Goal: Find specific page/section: Find specific page/section

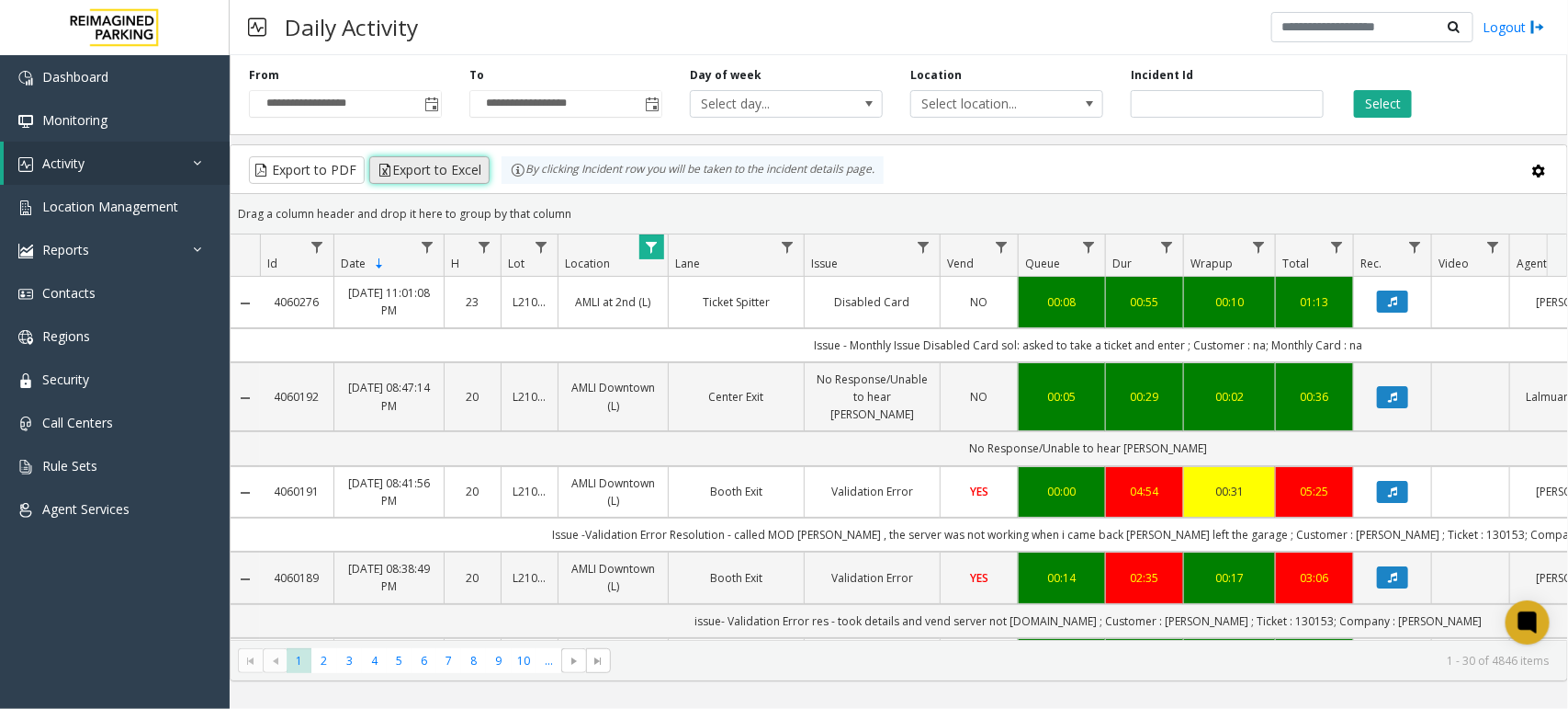
click at [455, 168] on button "Export to Excel" at bounding box center [429, 170] width 120 height 28
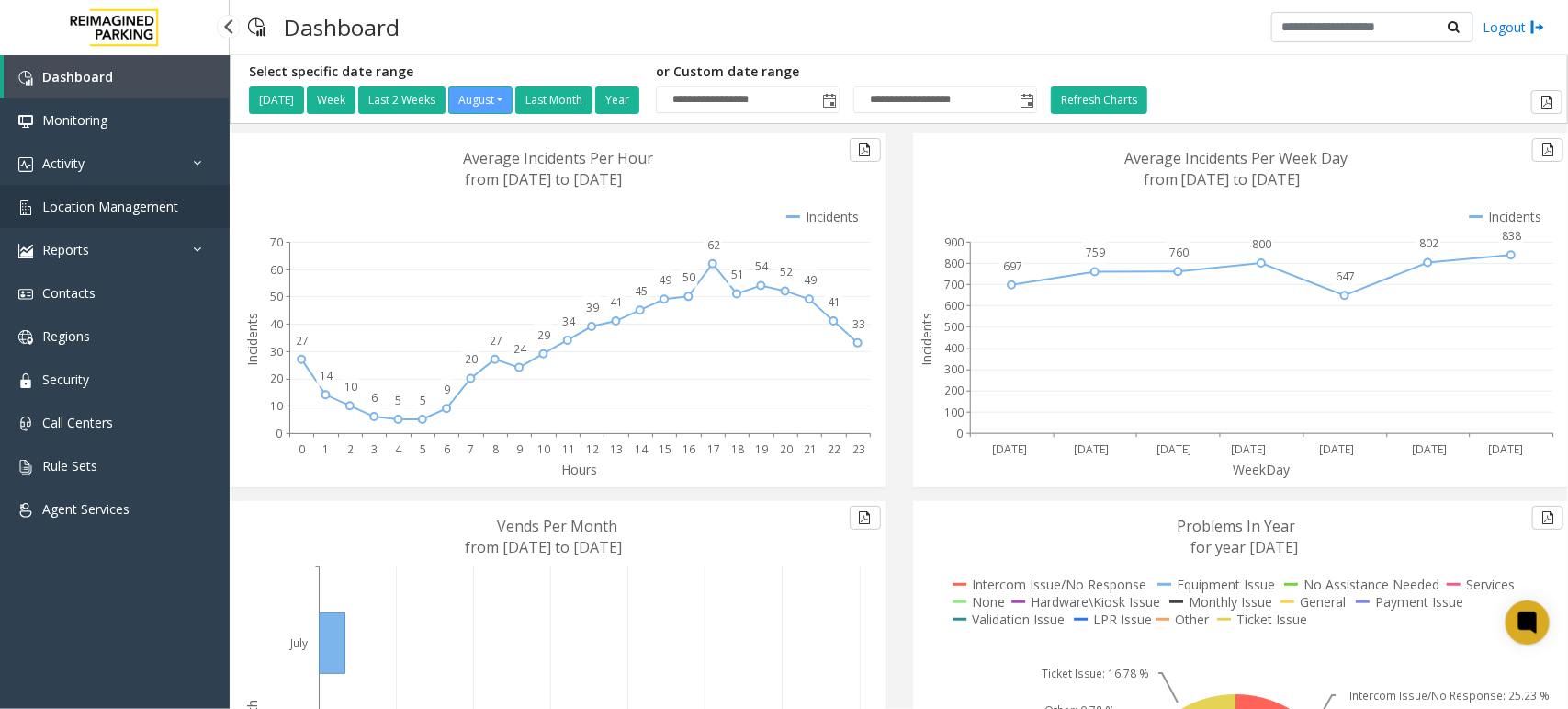
click at [134, 202] on span "Location Management" at bounding box center [110, 206] width 136 height 17
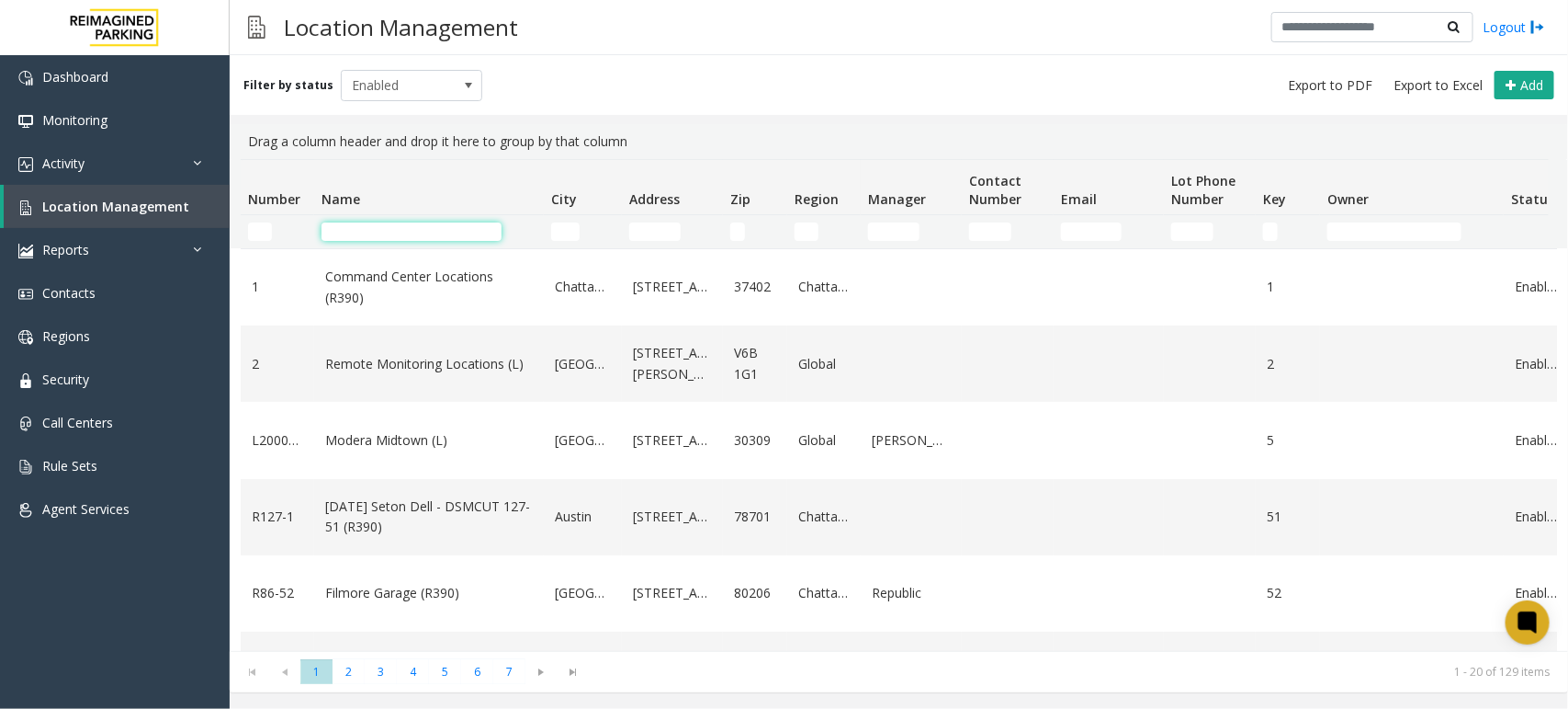
click at [383, 231] on input "Name Filter" at bounding box center [412, 231] width 180 height 18
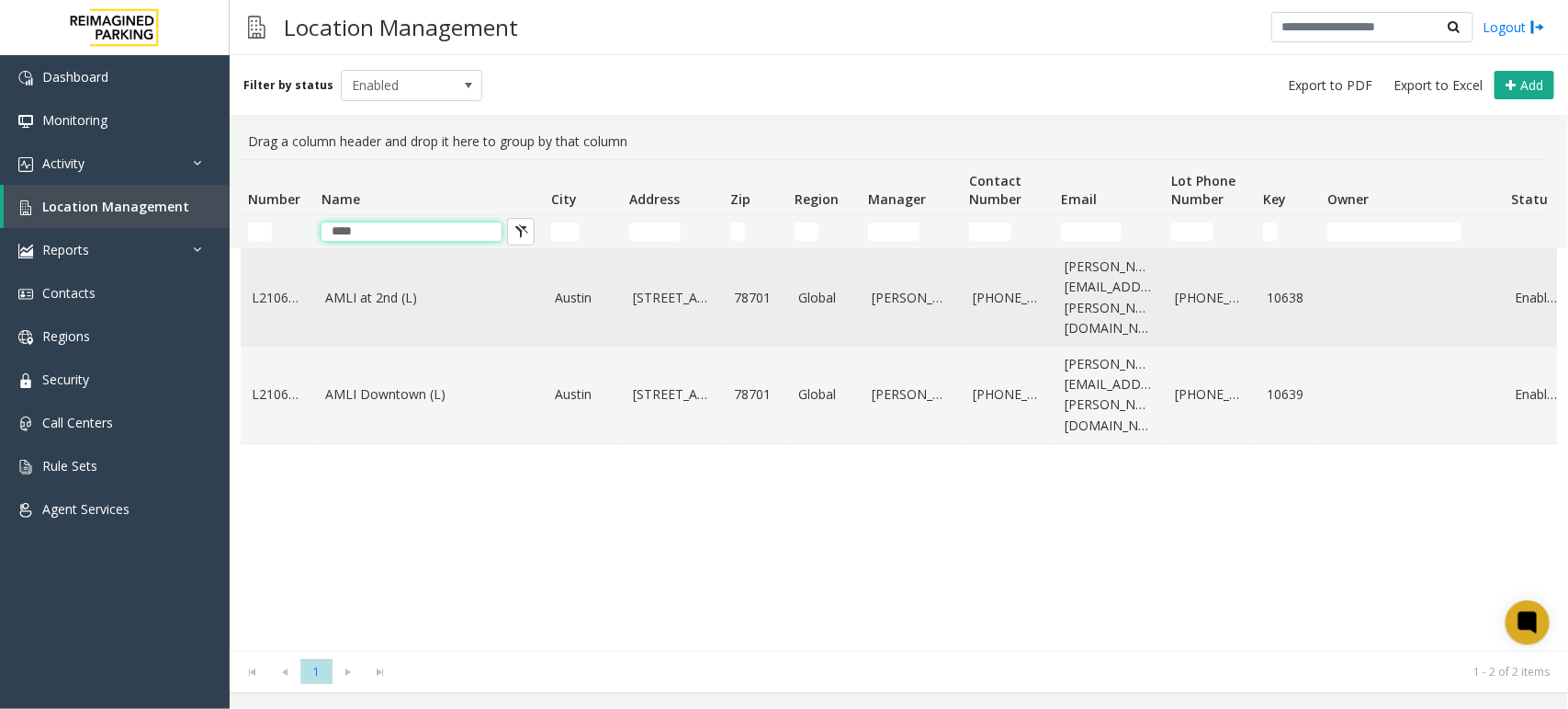
type input "****"
click at [381, 288] on link "AMLI at 2nd (L)" at bounding box center [429, 297] width 208 height 20
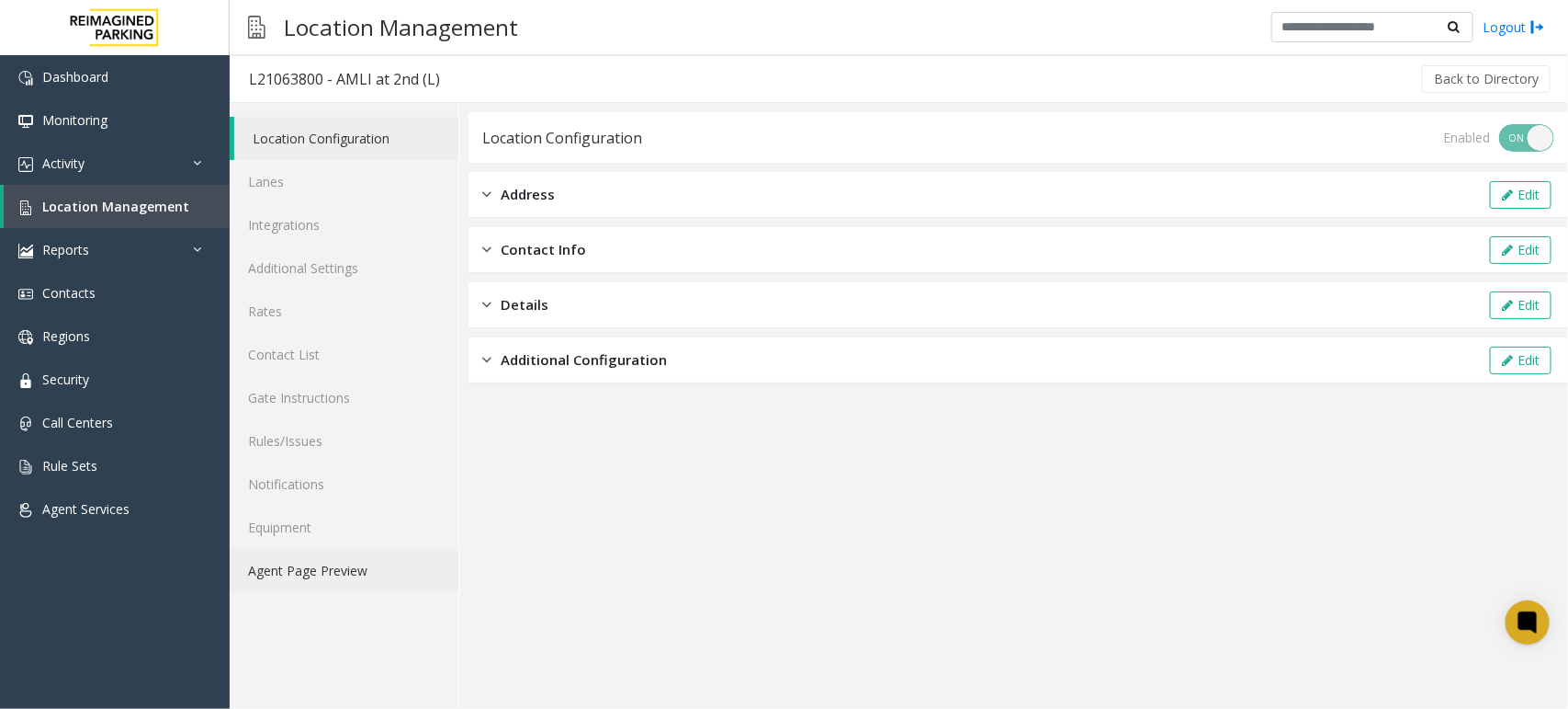
click at [308, 568] on link "Agent Page Preview" at bounding box center [343, 570] width 229 height 44
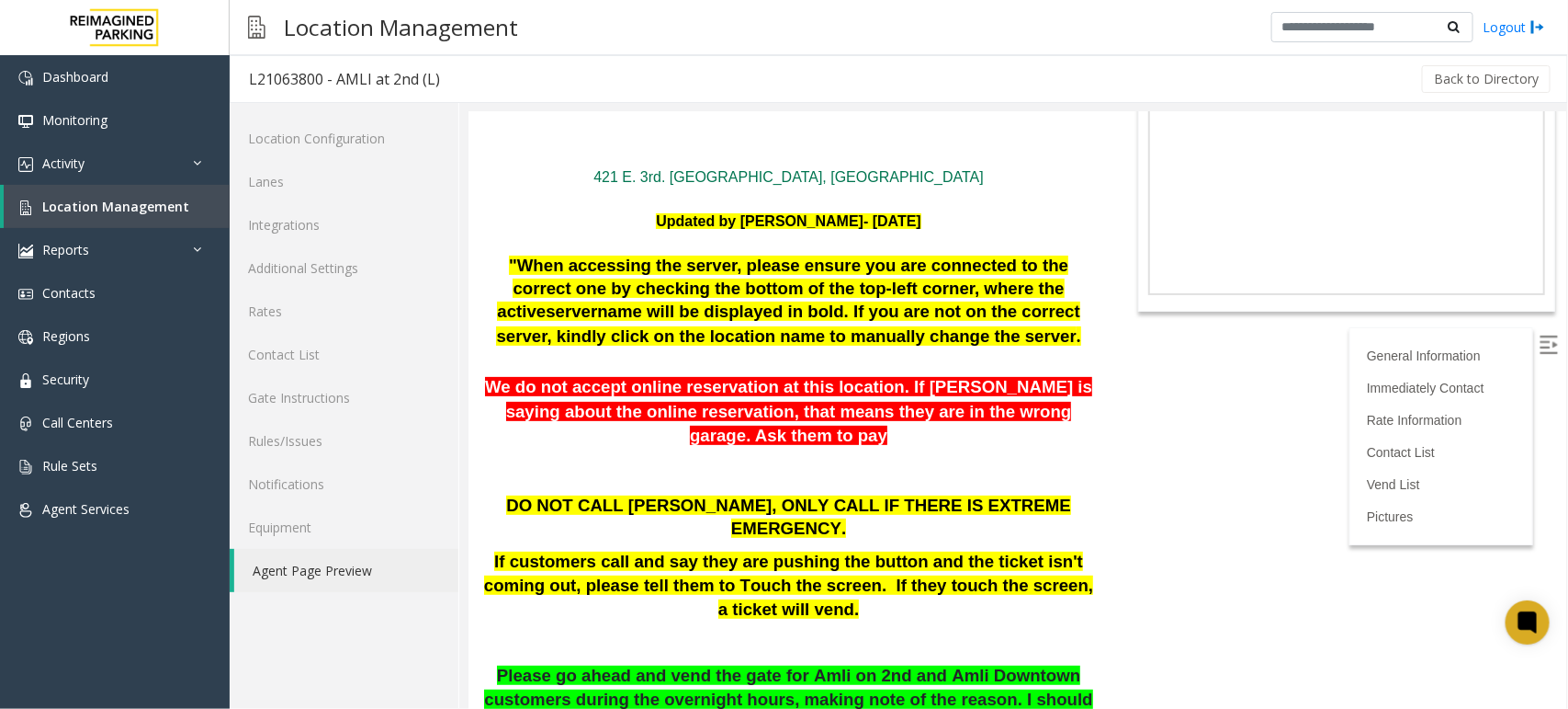
scroll to position [574, 0]
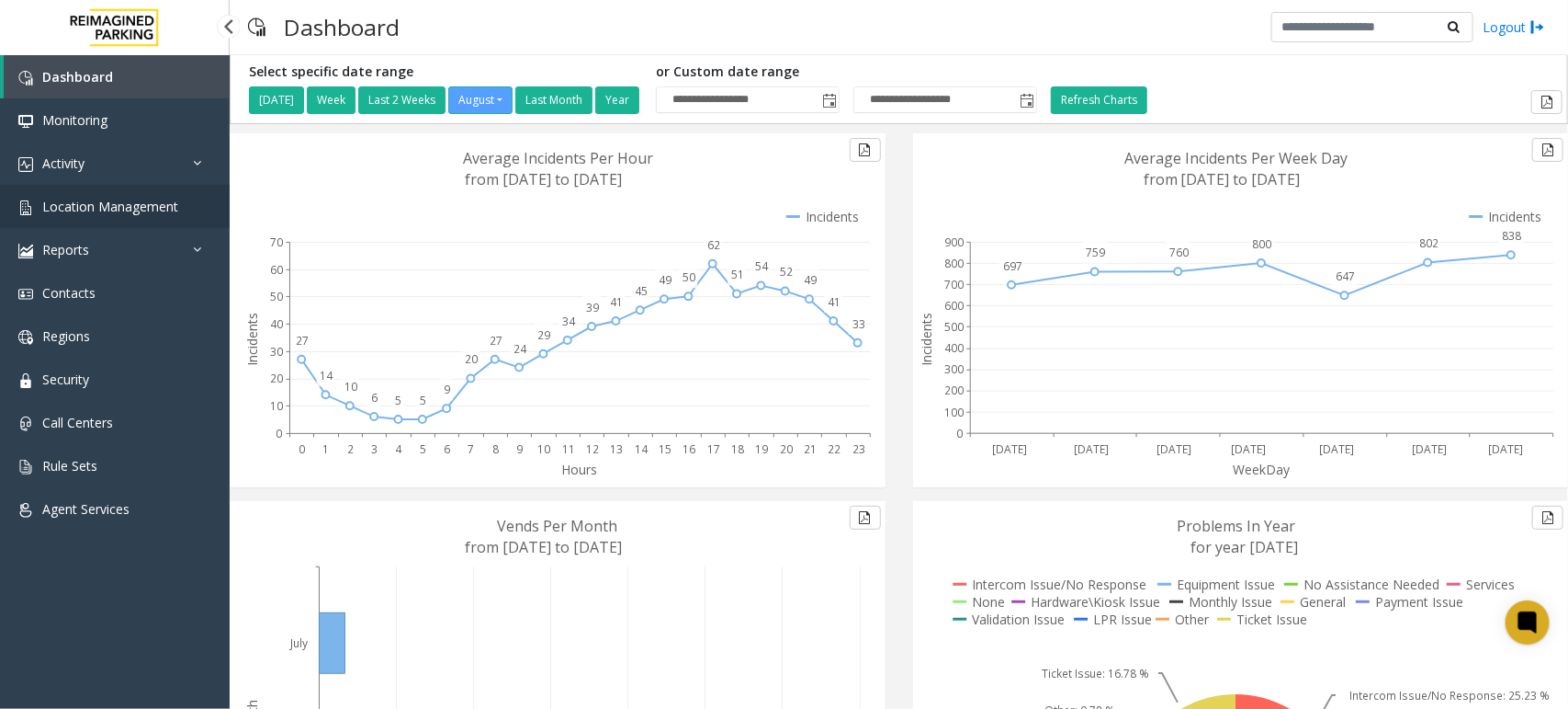
click at [135, 210] on span "Location Management" at bounding box center [110, 206] width 136 height 17
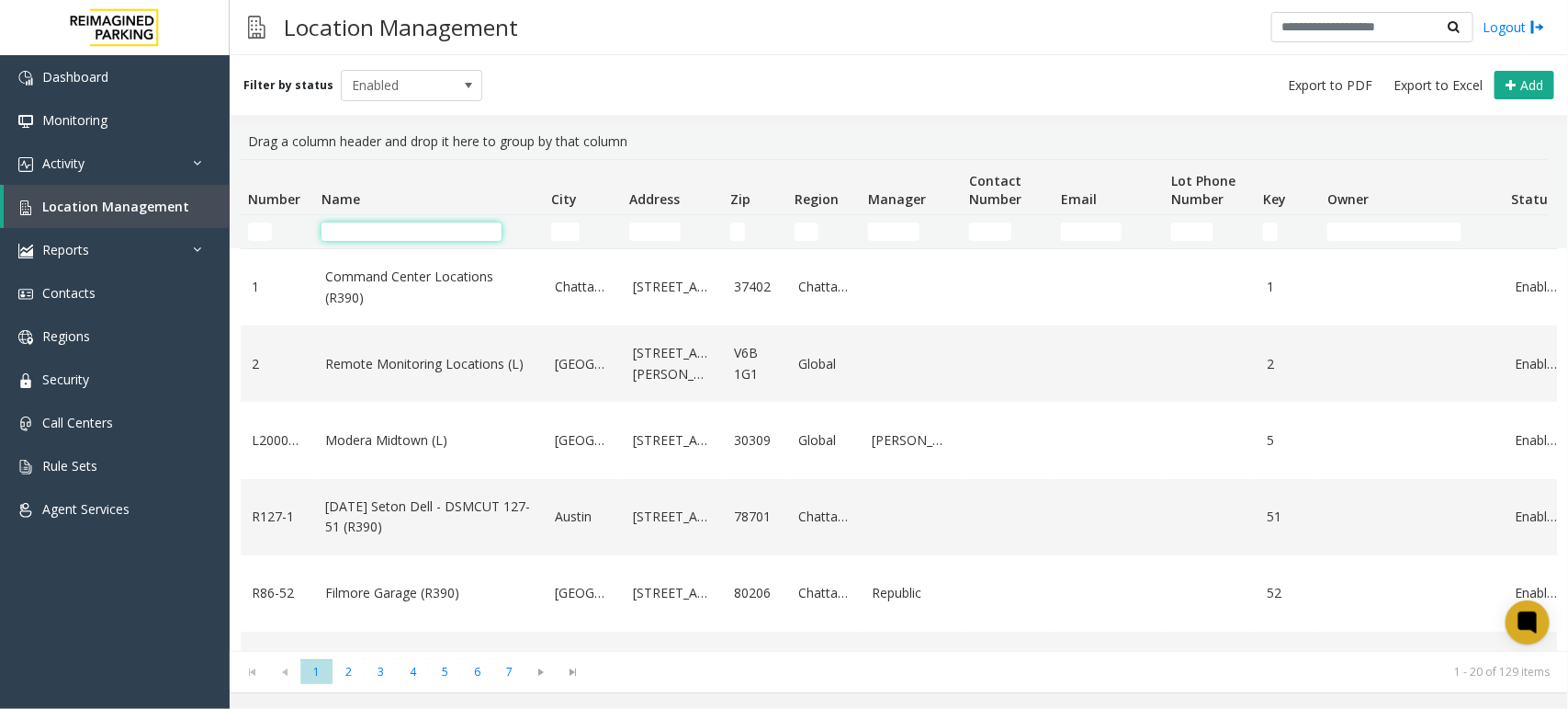
click at [401, 234] on input "Name Filter" at bounding box center [412, 231] width 180 height 18
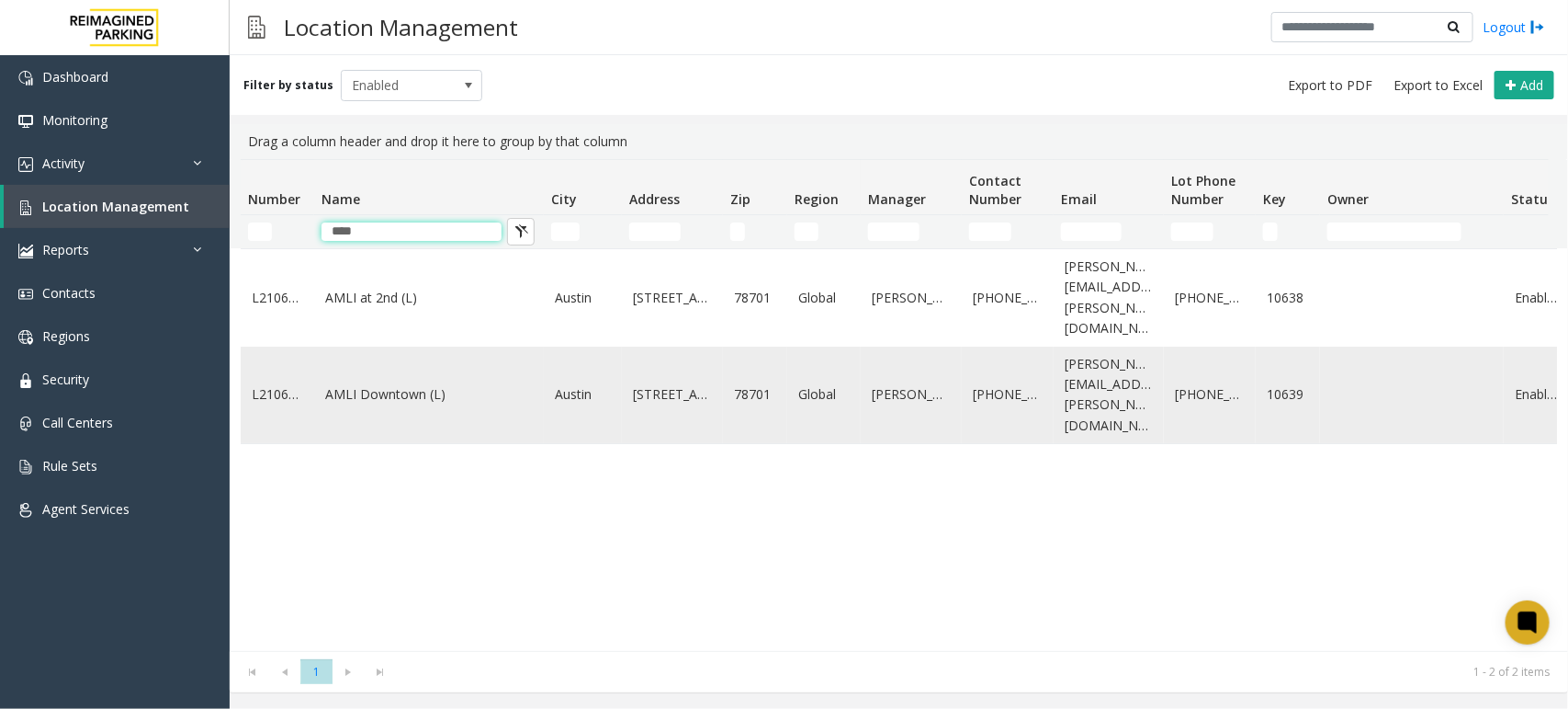
type input "****"
click at [368, 384] on link "AMLI Downtown (L)" at bounding box center [429, 394] width 208 height 20
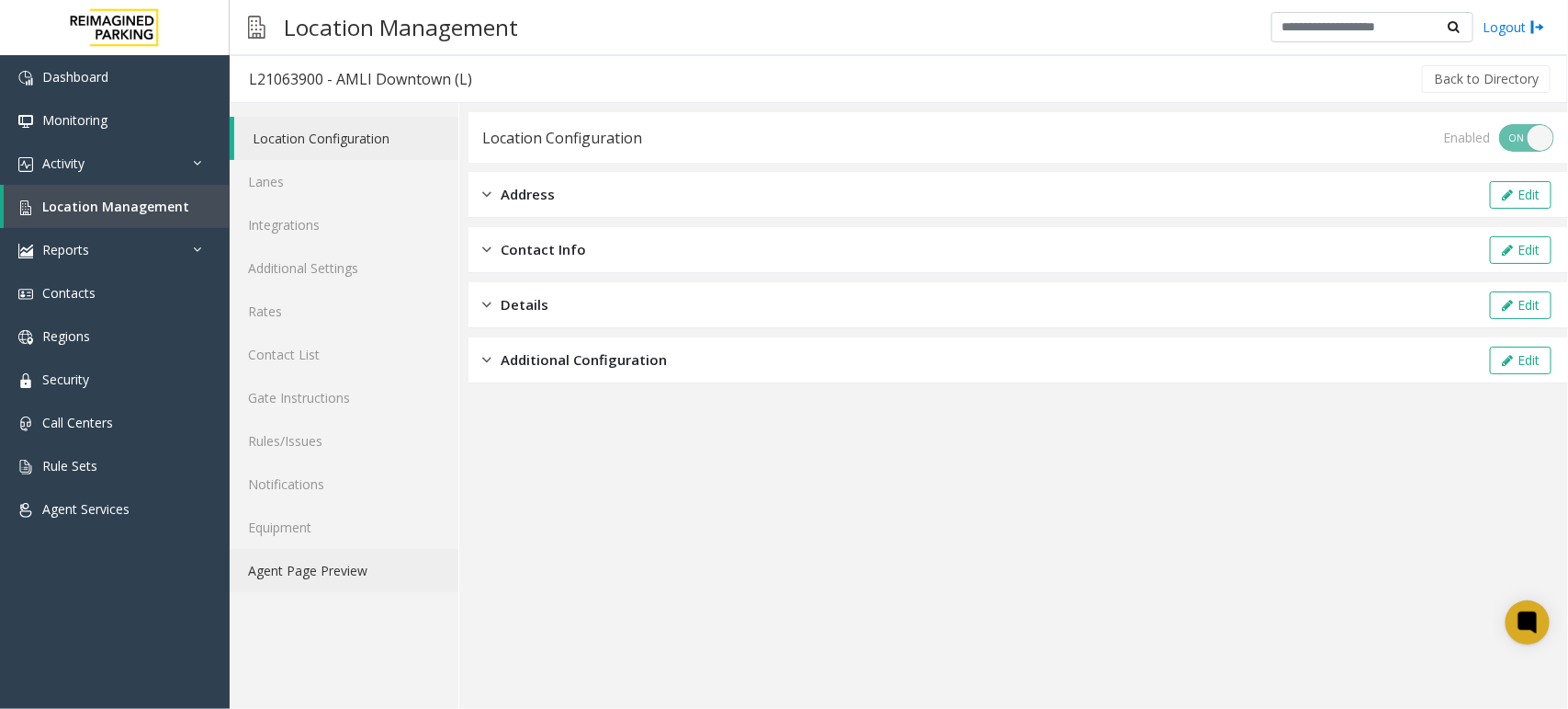
click at [307, 567] on link "Agent Page Preview" at bounding box center [343, 570] width 229 height 44
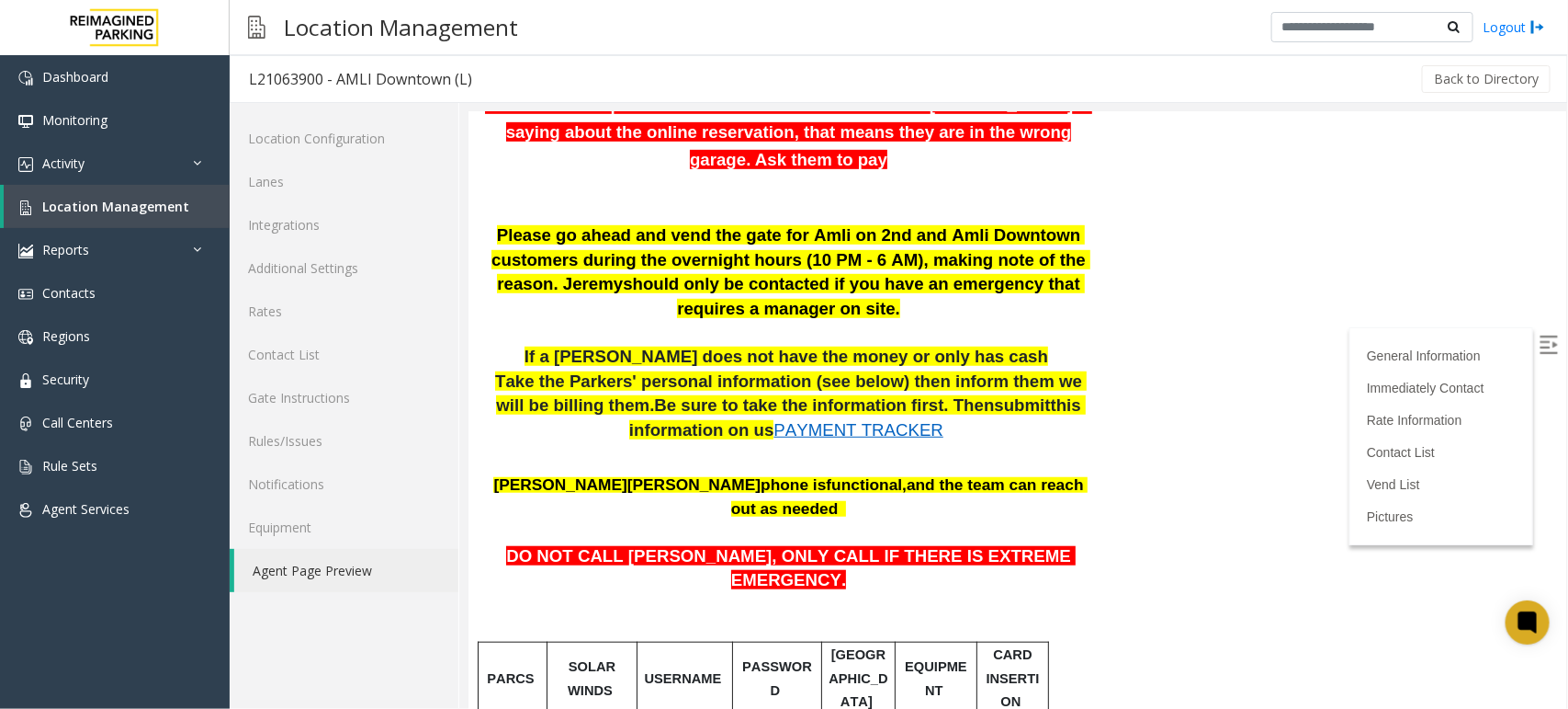
scroll to position [345, 0]
